Goal: Information Seeking & Learning: Learn about a topic

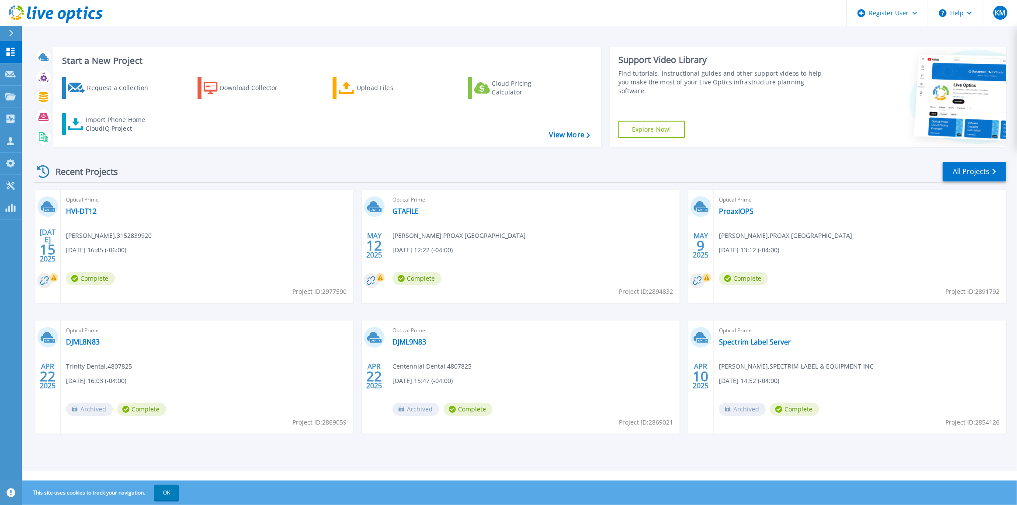
click at [78, 216] on div "Optical Prime HVI-DT12 Michael Martin , 3152839920 07/15/2025, 16:45 (-06:00) C…" at bounding box center [207, 246] width 292 height 113
click at [79, 213] on link "HVI-DT12" at bounding box center [81, 211] width 31 height 9
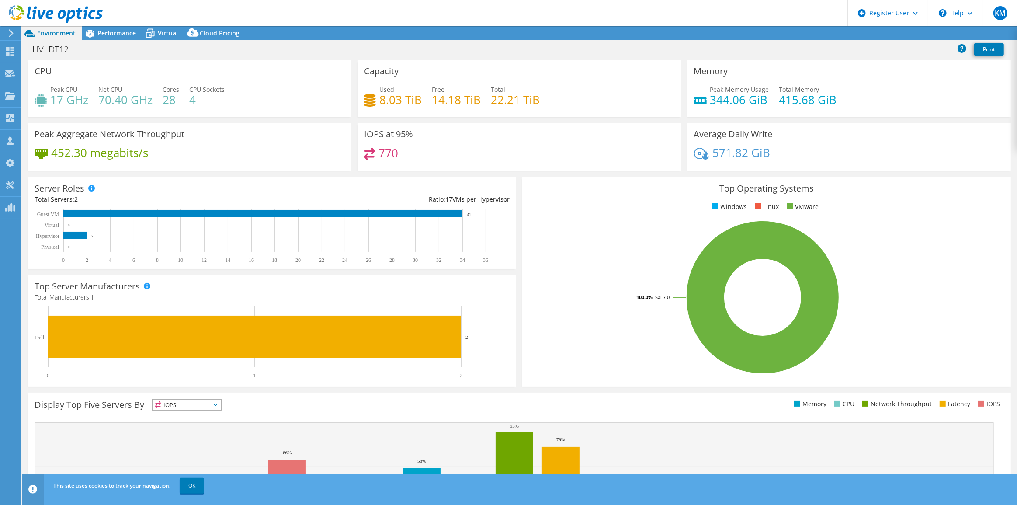
drag, startPoint x: 322, startPoint y: 30, endPoint x: 33, endPoint y: 150, distance: 312.8
click at [322, 30] on div "Environment Performance Virtual Upgrades Cloud Pricing" at bounding box center [519, 33] width 995 height 14
click at [111, 34] on span "Performance" at bounding box center [116, 33] width 38 height 8
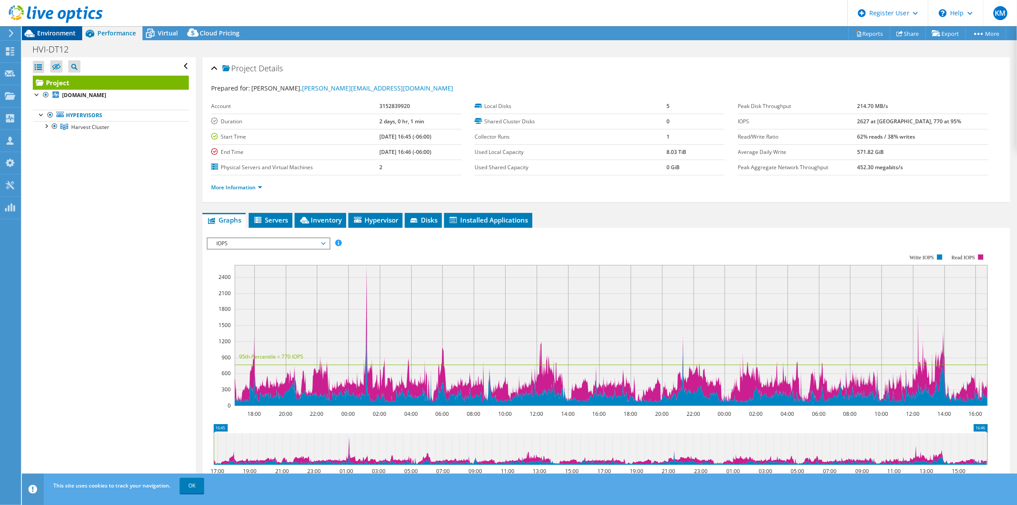
click at [59, 29] on span "Environment" at bounding box center [56, 33] width 38 height 8
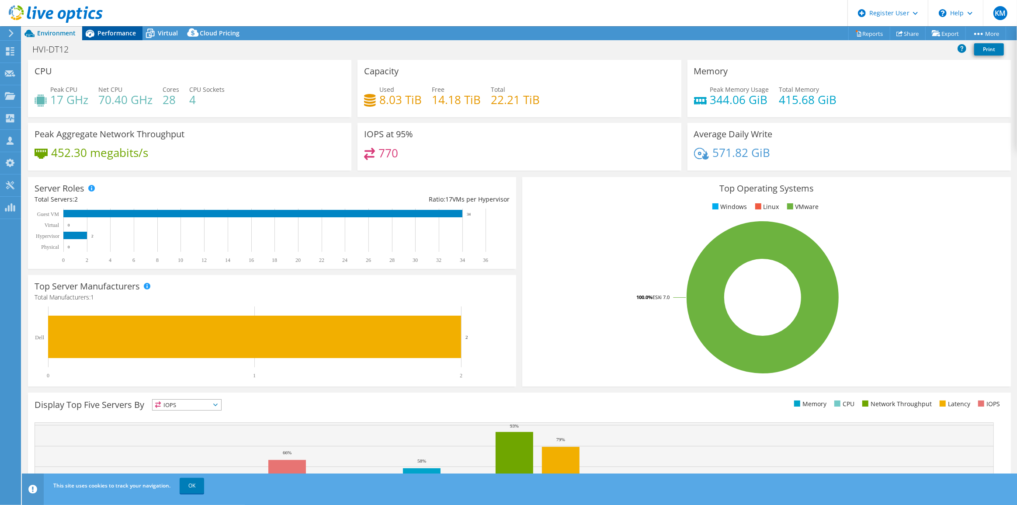
click at [105, 31] on span "Performance" at bounding box center [116, 33] width 38 height 8
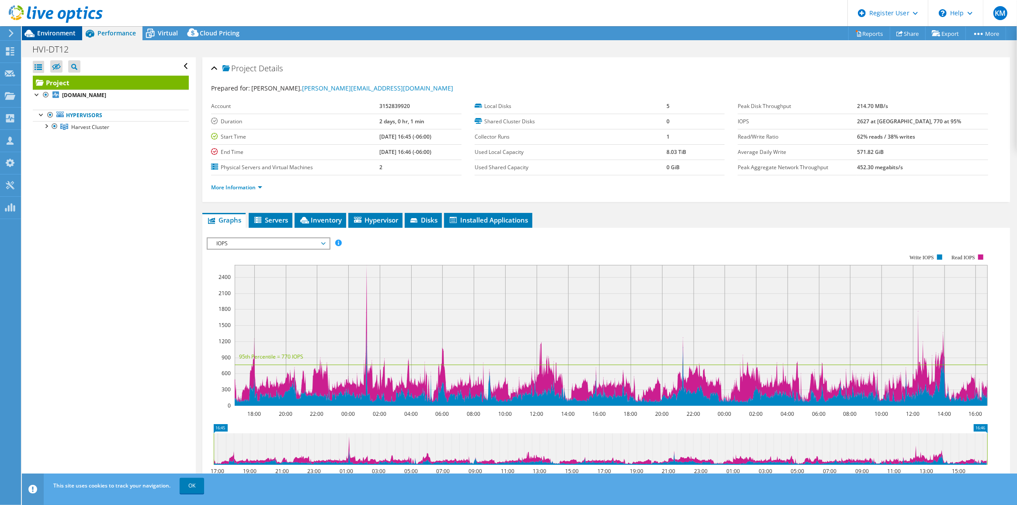
click at [70, 31] on span "Environment" at bounding box center [56, 33] width 38 height 8
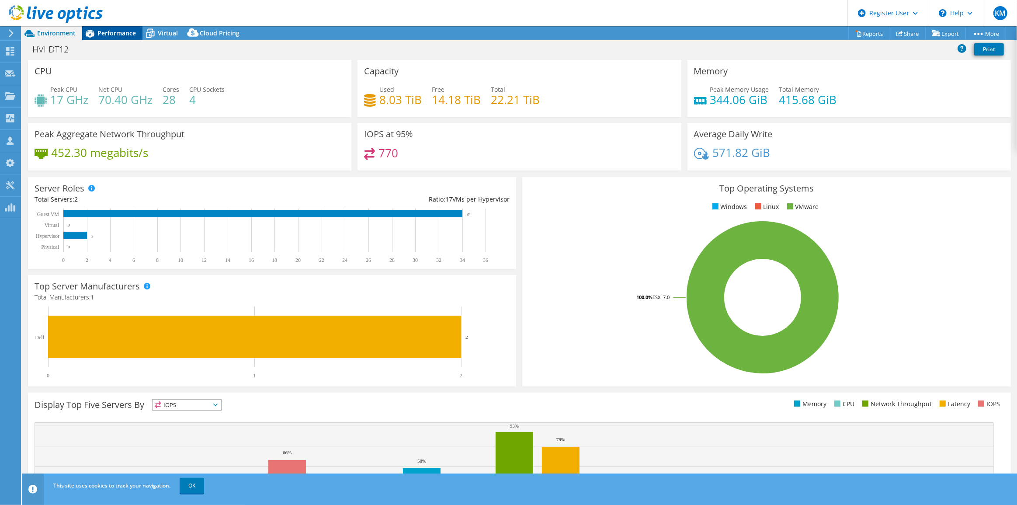
click at [114, 35] on span "Performance" at bounding box center [116, 33] width 38 height 8
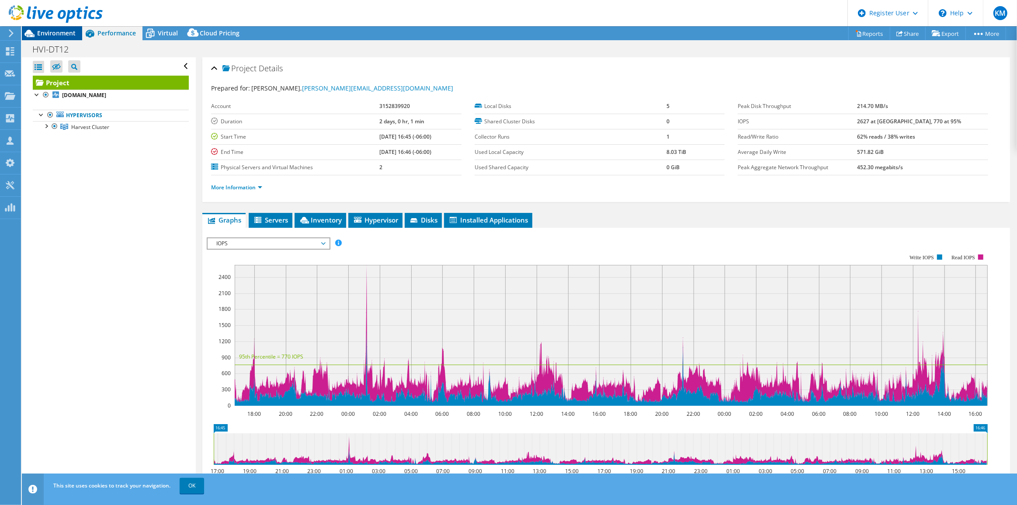
click at [77, 35] on div "Environment" at bounding box center [52, 33] width 60 height 14
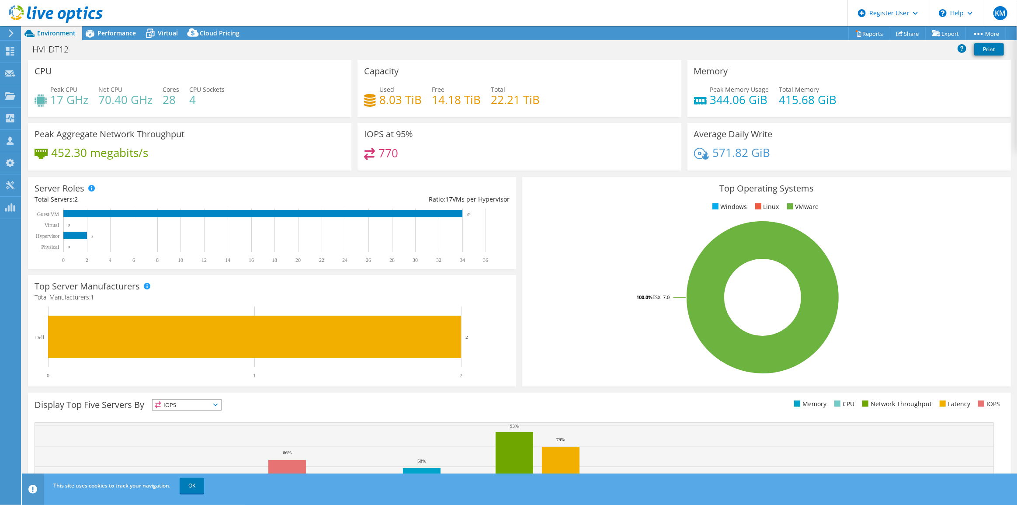
click at [400, 30] on div "Project Actions Project Actions Reports Share Export vSAN ReadyNode Sizer" at bounding box center [519, 33] width 995 height 14
drag, startPoint x: 517, startPoint y: 201, endPoint x: 422, endPoint y: 196, distance: 95.4
click at [422, 196] on section "CPU Peak CPU 17 GHz Net CPU 70.40 GHz Cores 28 CPU Sockets 4 Capacity Used 8.03…" at bounding box center [519, 314] width 995 height 509
click at [422, 196] on div "Ratio: 17 VMs per Hypervisor" at bounding box center [391, 199] width 238 height 10
drag, startPoint x: 422, startPoint y: 196, endPoint x: 508, endPoint y: 195, distance: 86.1
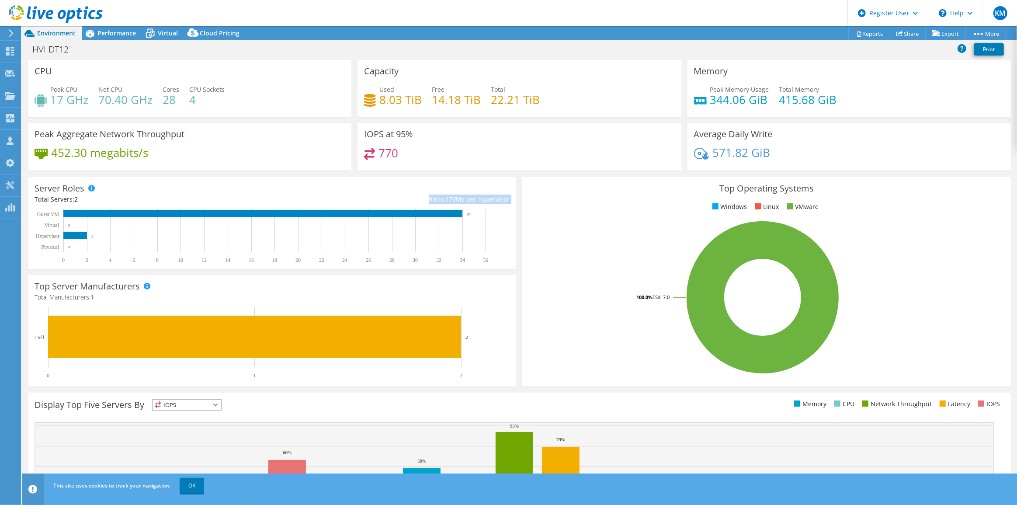
click at [508, 195] on div "Server Roles Physical Servers represent bare metal servers that were targets of…" at bounding box center [272, 223] width 488 height 92
drag, startPoint x: 161, startPoint y: 154, endPoint x: 67, endPoint y: 151, distance: 94.4
click at [67, 151] on div "452.30 megabits/s" at bounding box center [190, 157] width 310 height 18
click at [159, 148] on div "452.30 megabits/s" at bounding box center [190, 157] width 310 height 18
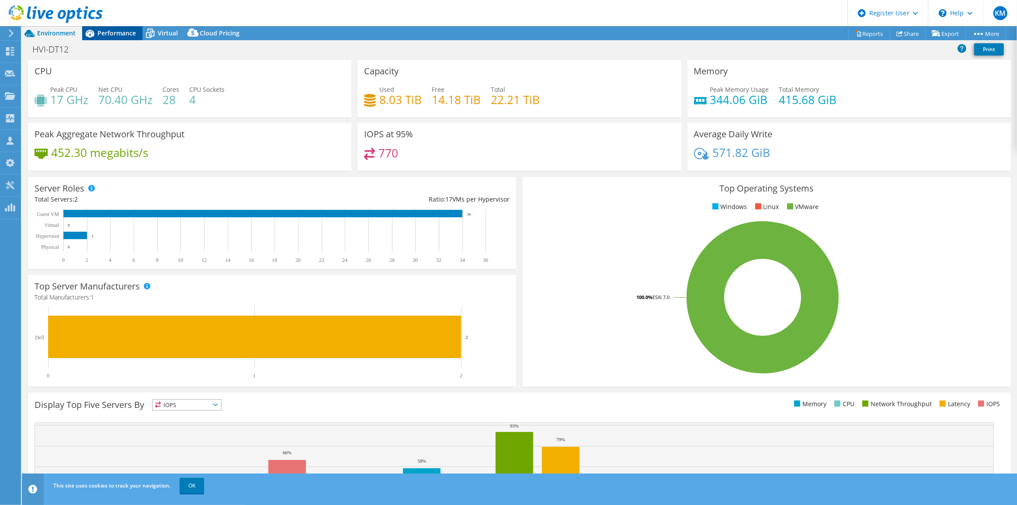
click at [115, 38] on div "Performance" at bounding box center [112, 33] width 60 height 14
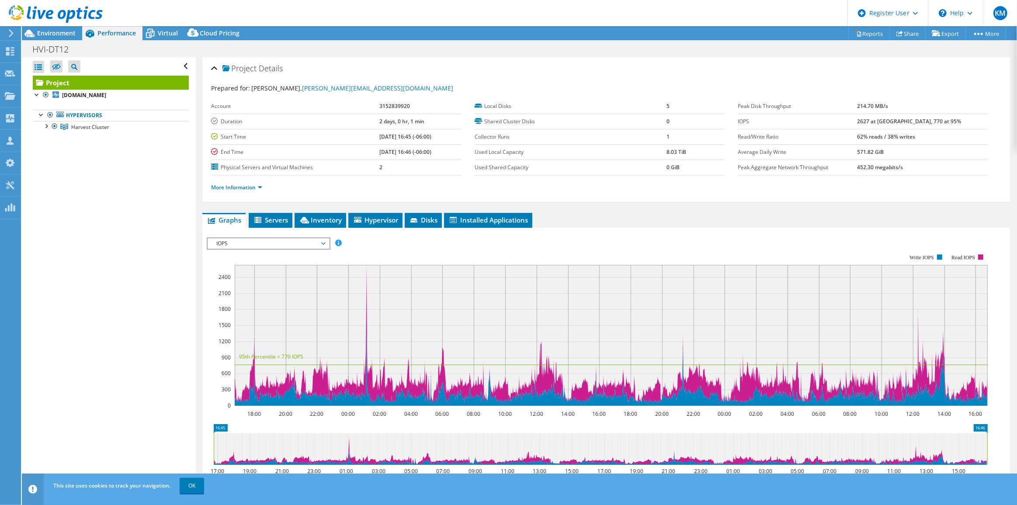
click at [233, 242] on span "IOPS" at bounding box center [268, 243] width 112 height 10
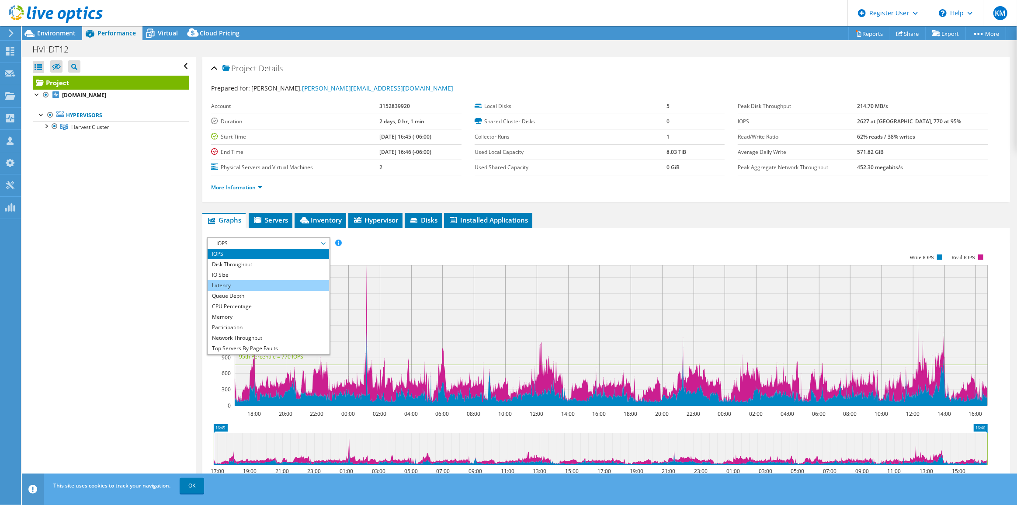
click at [260, 280] on li "Latency" at bounding box center [268, 285] width 121 height 10
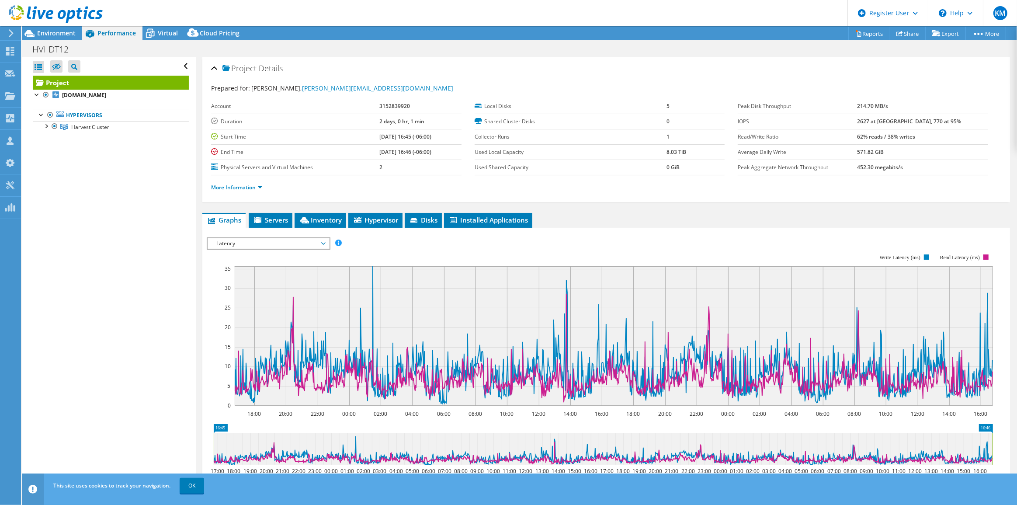
click at [258, 240] on span "Latency" at bounding box center [268, 243] width 112 height 10
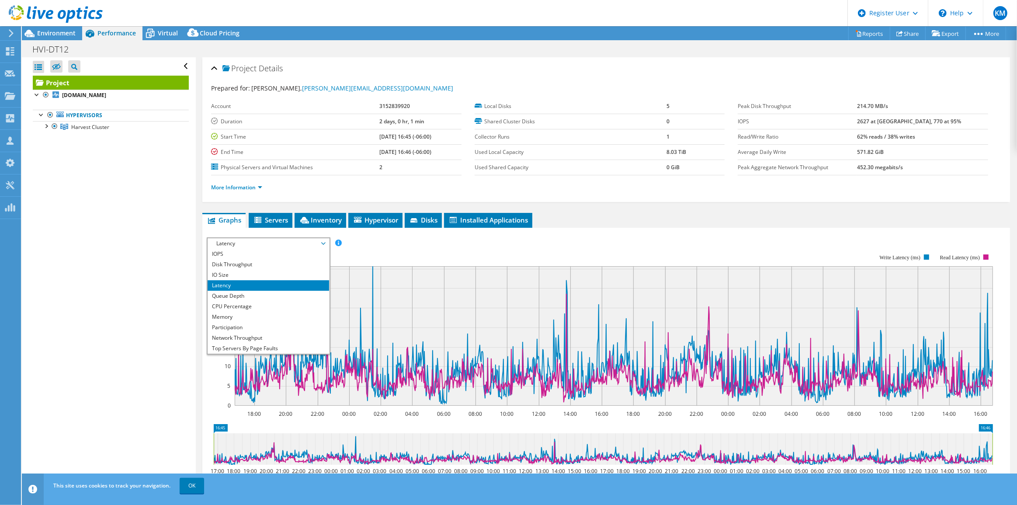
click at [121, 270] on div "Open All Close All Hide Excluded Nodes Project Tree Filter" at bounding box center [108, 272] width 173 height 430
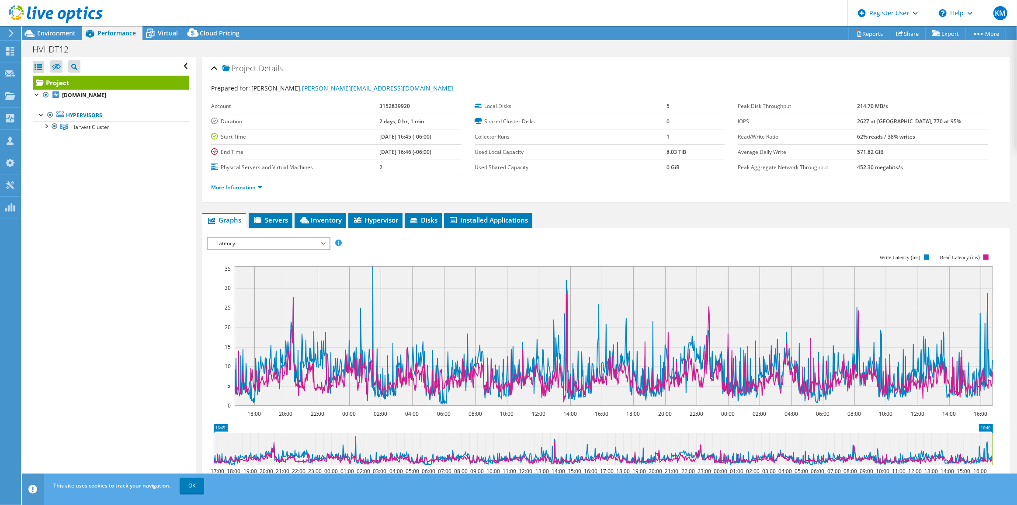
drag, startPoint x: 210, startPoint y: 264, endPoint x: 226, endPoint y: 302, distance: 41.1
click at [229, 301] on rect at bounding box center [600, 329] width 786 height 175
click at [220, 306] on rect at bounding box center [600, 329] width 786 height 175
click at [297, 241] on span "Latency" at bounding box center [268, 243] width 112 height 10
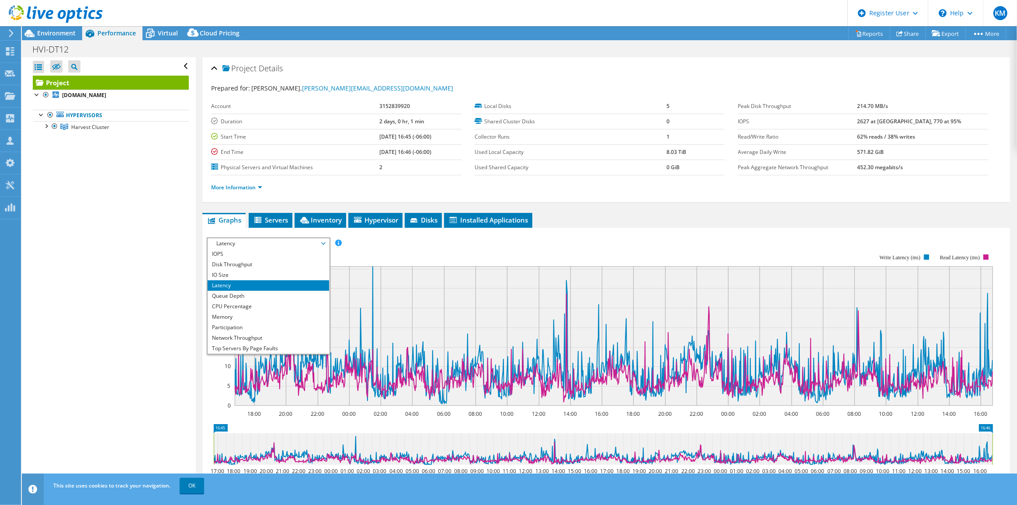
click at [515, 269] on rect at bounding box center [614, 335] width 758 height 139
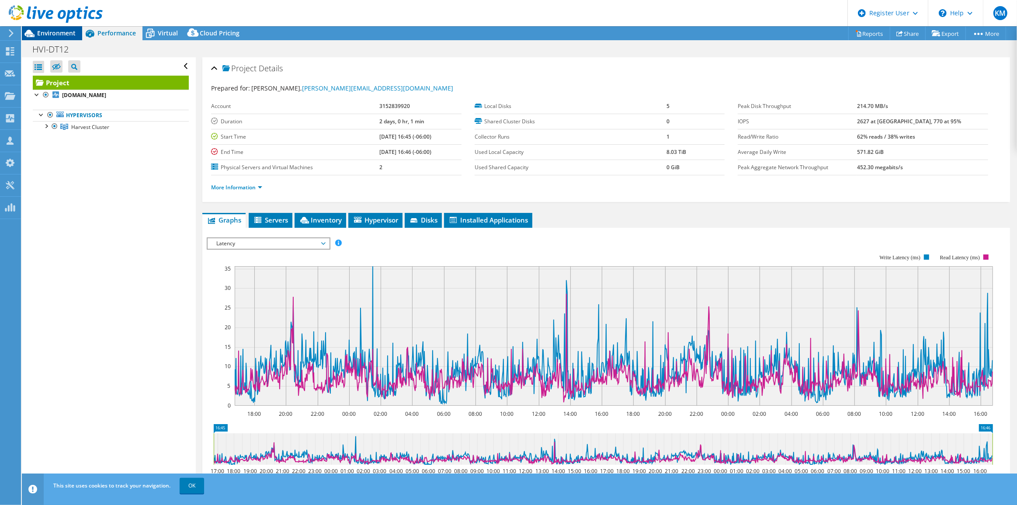
click at [65, 38] on div "Environment" at bounding box center [52, 33] width 60 height 14
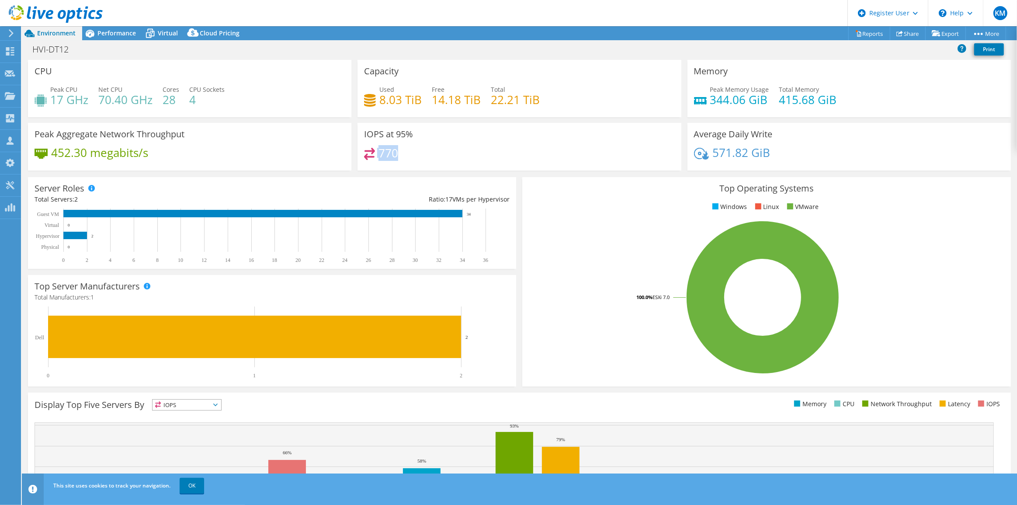
drag, startPoint x: 411, startPoint y: 152, endPoint x: 374, endPoint y: 151, distance: 36.3
click at [374, 151] on div "770" at bounding box center [519, 157] width 310 height 19
click at [374, 151] on div "770" at bounding box center [381, 153] width 34 height 10
